Goal: Find specific page/section: Find specific page/section

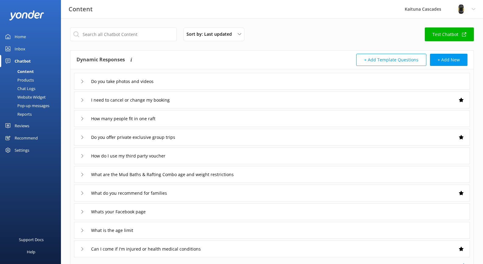
click at [27, 46] on link "Inbox" at bounding box center [30, 49] width 61 height 12
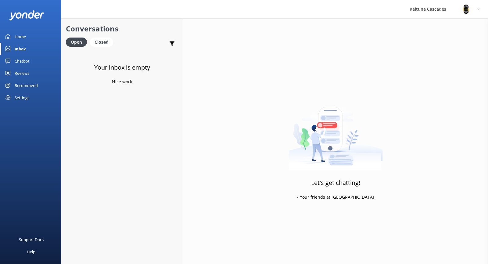
click at [25, 37] on div "Home" at bounding box center [20, 36] width 11 height 12
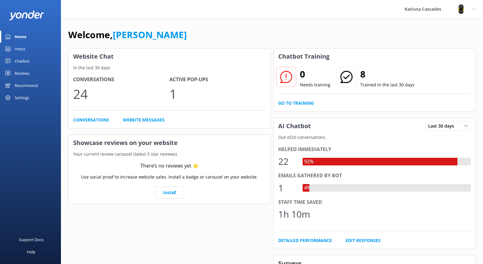
click at [22, 48] on div "Inbox" at bounding box center [20, 49] width 11 height 12
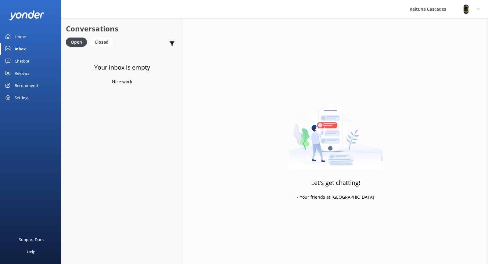
click at [25, 36] on div "Home" at bounding box center [20, 36] width 11 height 12
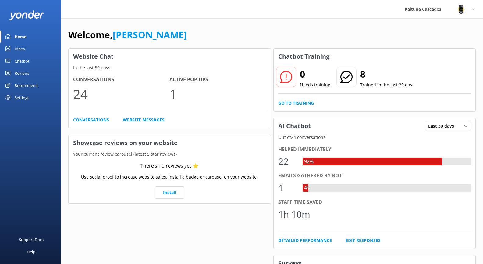
click at [19, 60] on div "Chatbot" at bounding box center [22, 61] width 15 height 12
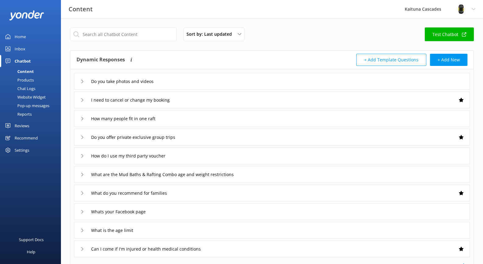
click at [38, 104] on div "Pop-up messages" at bounding box center [27, 105] width 46 height 9
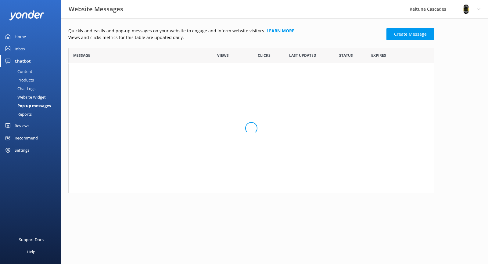
scroll to position [37, 361]
drag, startPoint x: 177, startPoint y: 125, endPoint x: 232, endPoint y: 42, distance: 99.7
click at [179, 123] on html "Website Messages Kaituna Cascades Profile Settings Logout Home Inbox Chatbot Co…" at bounding box center [244, 132] width 488 height 264
